Goal: Book appointment/travel/reservation

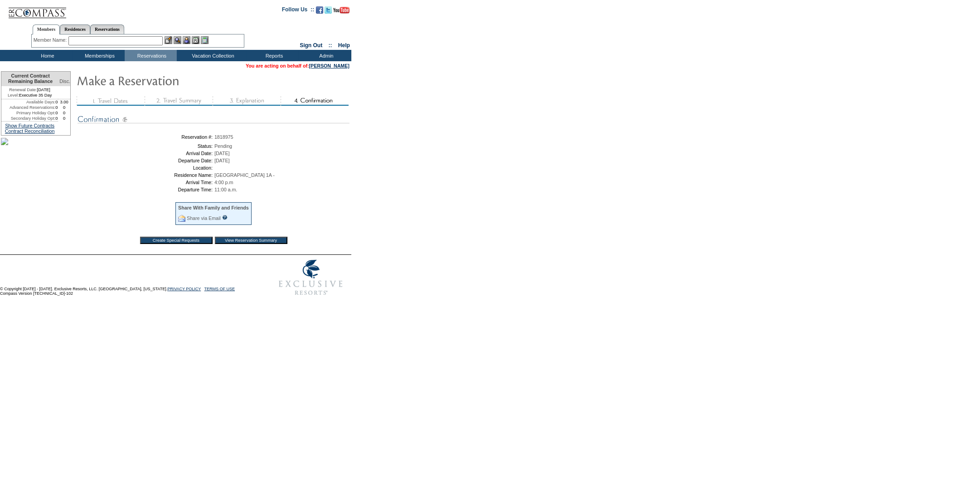
click at [227, 239] on input "View Reservation Summary" at bounding box center [251, 240] width 73 height 7
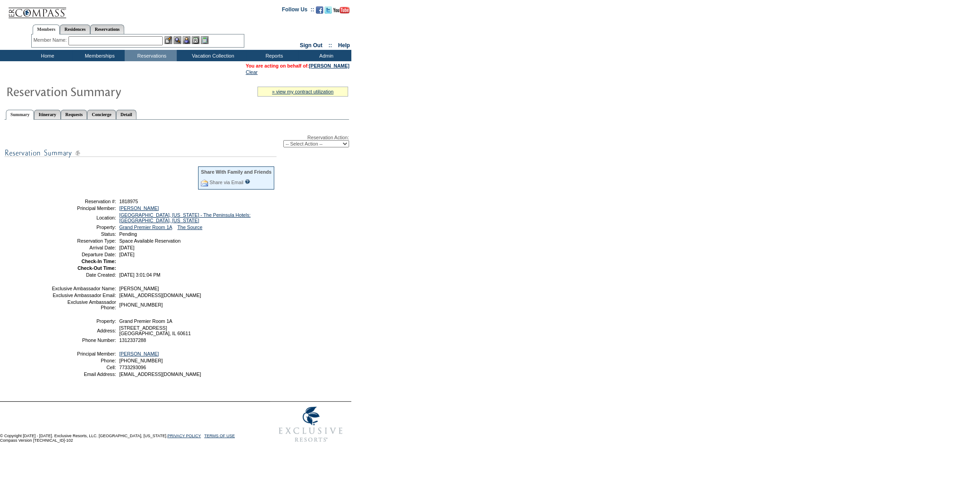
click at [304, 140] on select "-- Select Action -- Modify Reservation Dates Modify Reservation Cost Modify Occ…" at bounding box center [316, 143] width 66 height 7
select select "ConfirmRes"
click at [283, 140] on select "-- Select Action -- Modify Reservation Dates Modify Reservation Cost Modify Occ…" at bounding box center [316, 143] width 66 height 7
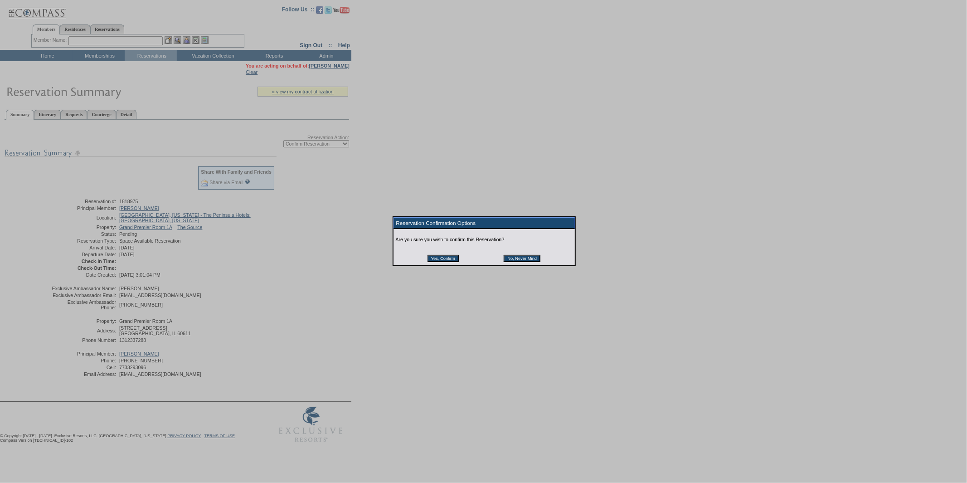
click at [435, 258] on input "Yes, Confirm" at bounding box center [443, 258] width 31 height 7
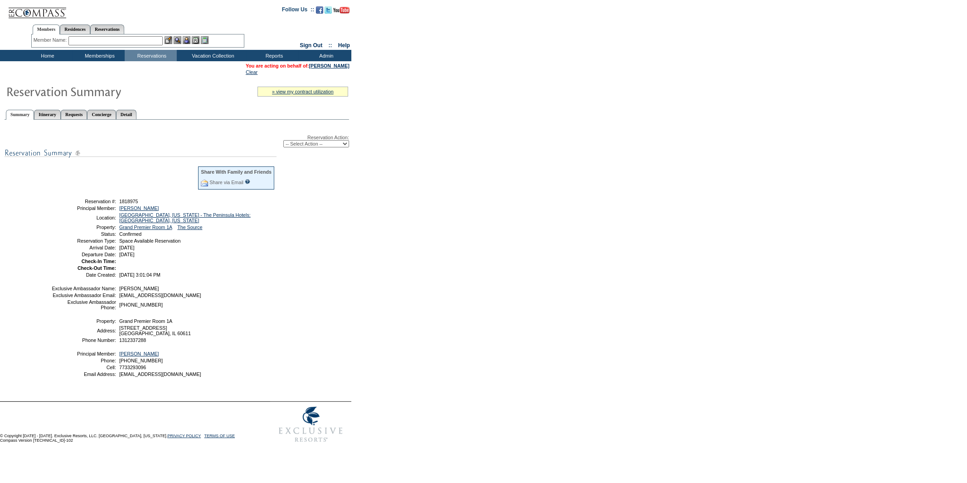
drag, startPoint x: 79, startPoint y: 197, endPoint x: 202, endPoint y: 246, distance: 131.9
click at [202, 246] on tbody "Share With Family and Friends Share via Email Share Reservation Information Ple…" at bounding box center [163, 222] width 224 height 112
copy tbody "Reservation #: 1818975 Principal Member: Balthrop, Pat J. Location: Chicago, Il…"
click at [211, 85] on td "Hotel Collection" at bounding box center [214, 85] width 71 height 9
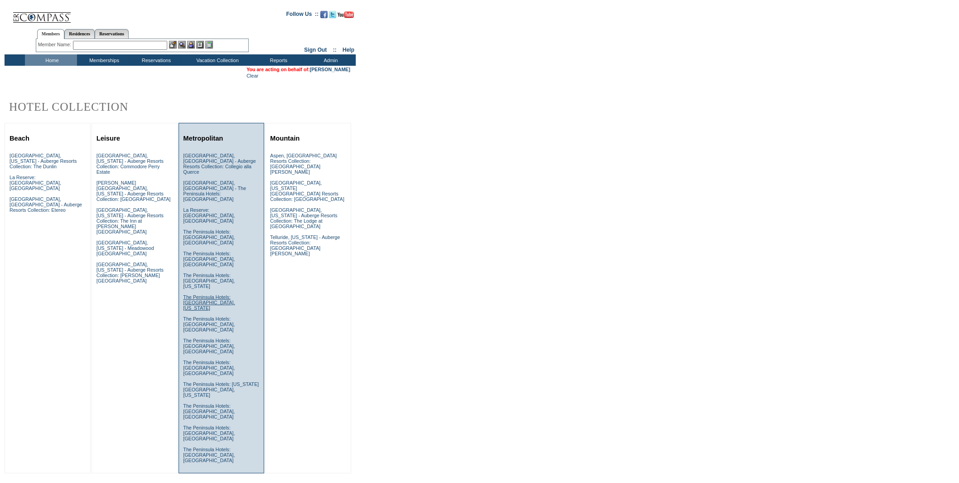
click at [234, 294] on link "The Peninsula Hotels: [GEOGRAPHIC_DATA], [US_STATE]" at bounding box center [210, 302] width 52 height 16
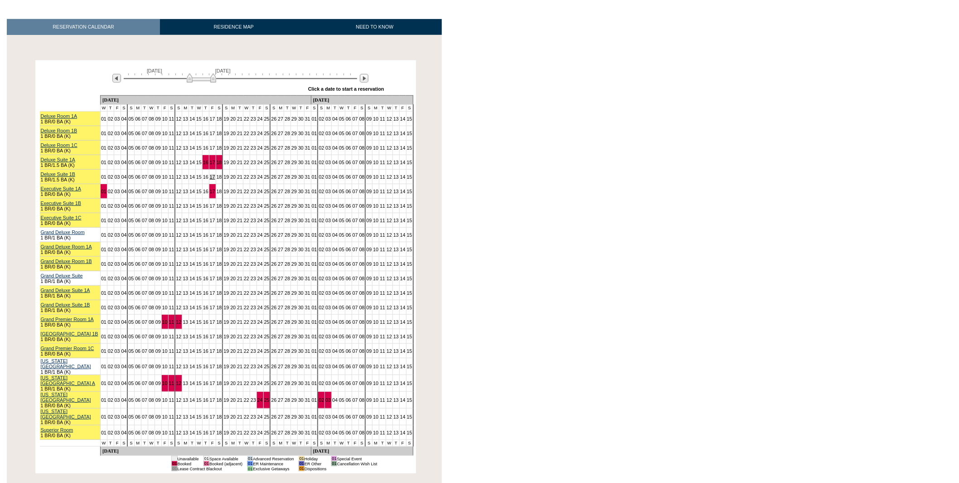
scroll to position [151, 0]
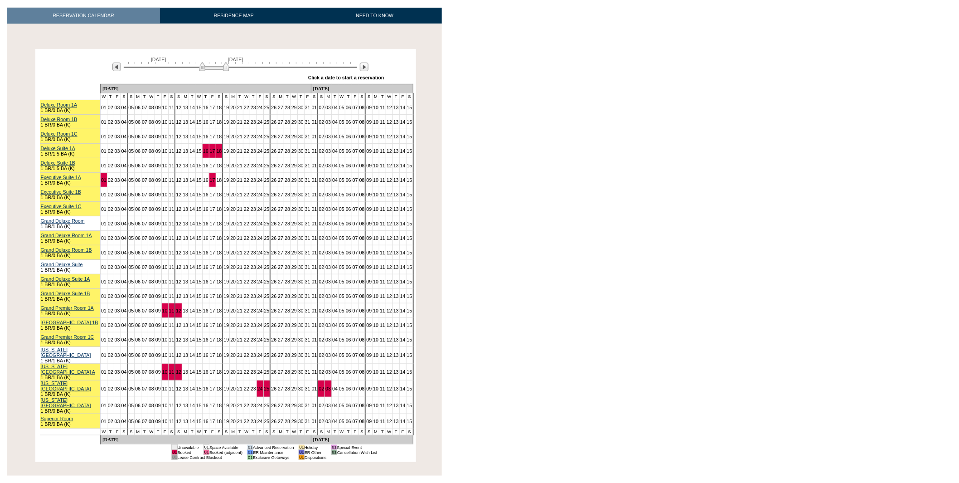
drag, startPoint x: 202, startPoint y: 57, endPoint x: 215, endPoint y: 53, distance: 13.2
click at [215, 62] on img at bounding box center [214, 66] width 29 height 9
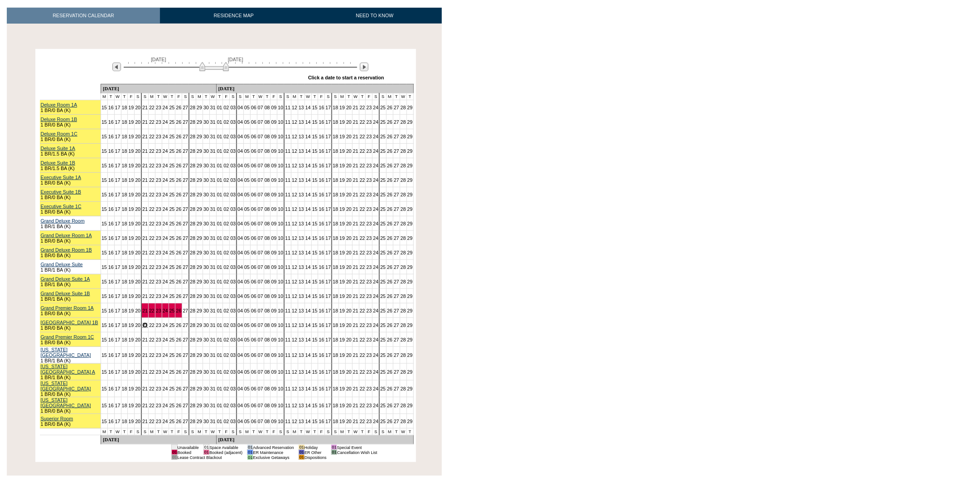
click at [146, 322] on link "21" at bounding box center [144, 324] width 5 height 5
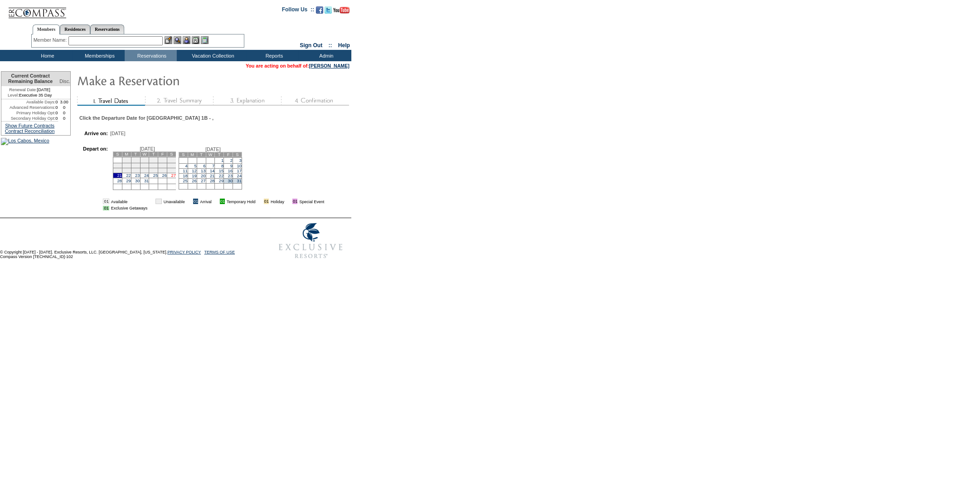
click at [175, 178] on link "27" at bounding box center [173, 175] width 5 height 5
